Goal: Navigation & Orientation: Find specific page/section

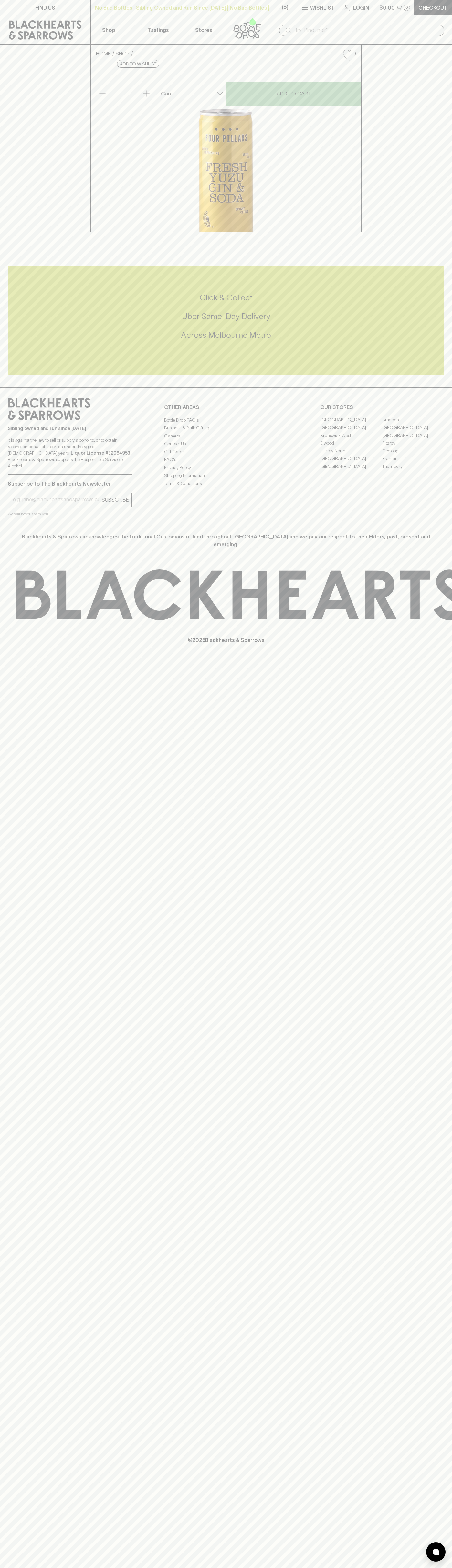
click at [437, 19] on div "​" at bounding box center [361, 30] width 181 height 29
click at [448, 1373] on div "FIND US | No Bad Bottles | Sibling Owned and Run Since 2006 | No Bad Bottles | …" at bounding box center [226, 784] width 452 height 1568
click at [195, 1567] on html "FIND US | No Bad Bottles | Sibling Owned and Run Since 2006 | No Bad Bottles | …" at bounding box center [226, 784] width 452 height 1568
click at [29, 1217] on div "FIND US | No Bad Bottles | Sibling Owned and Run Since 2006 | No Bad Bottles | …" at bounding box center [226, 784] width 452 height 1568
click at [413, 424] on link "Braddon" at bounding box center [413, 420] width 62 height 8
